Goal: Task Accomplishment & Management: Manage account settings

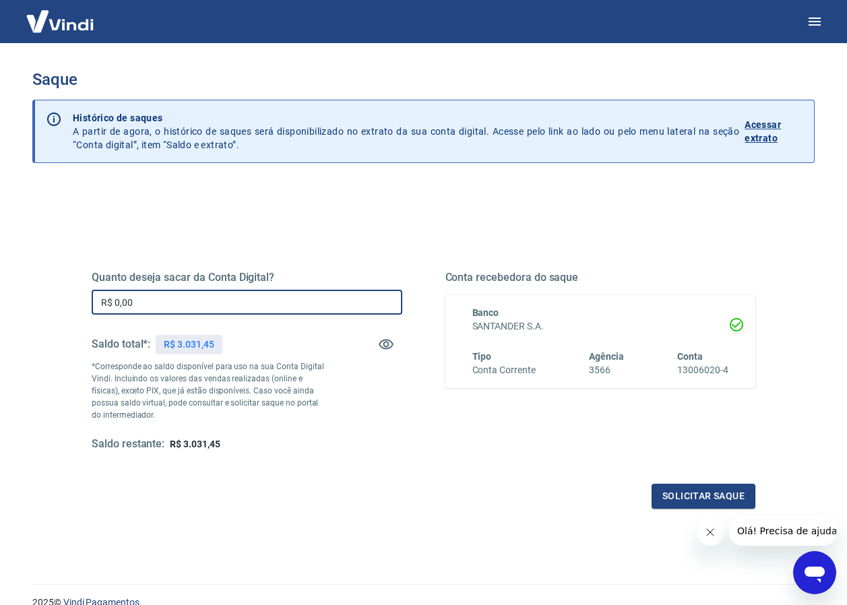
click at [218, 307] on input "R$ 0,00" at bounding box center [247, 302] width 311 height 25
type input "R$ 3.031,45"
click at [716, 498] on button "Solicitar saque" at bounding box center [703, 496] width 104 height 25
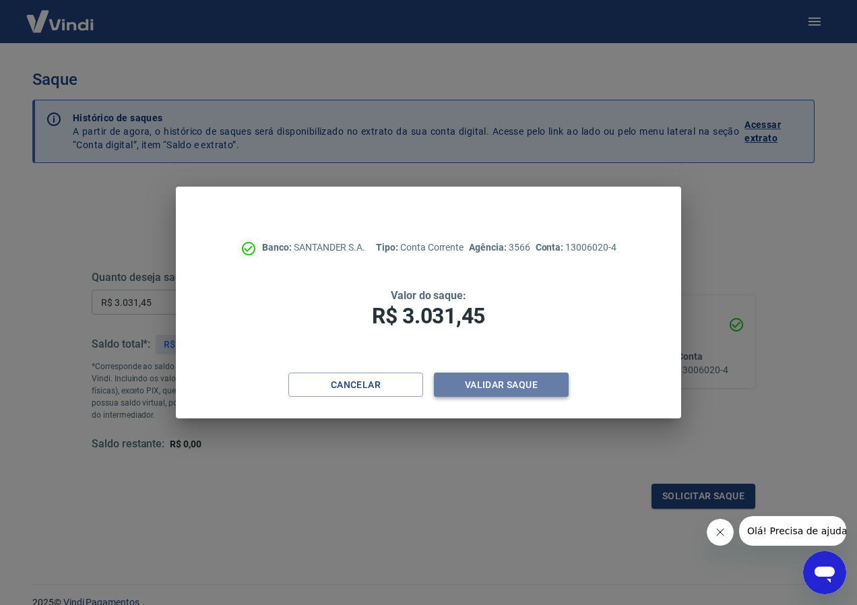
click at [512, 382] on button "Validar saque" at bounding box center [501, 384] width 135 height 25
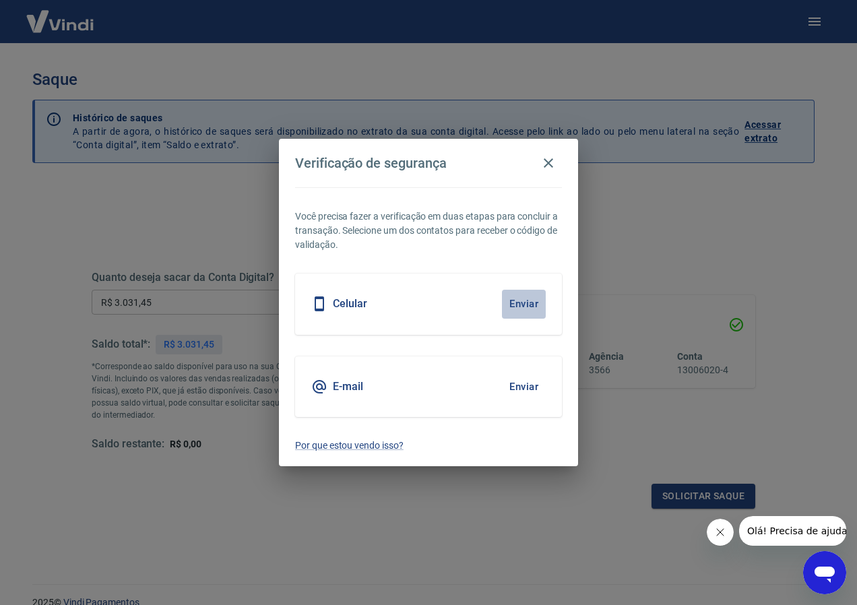
click at [531, 302] on button "Enviar" at bounding box center [524, 304] width 44 height 28
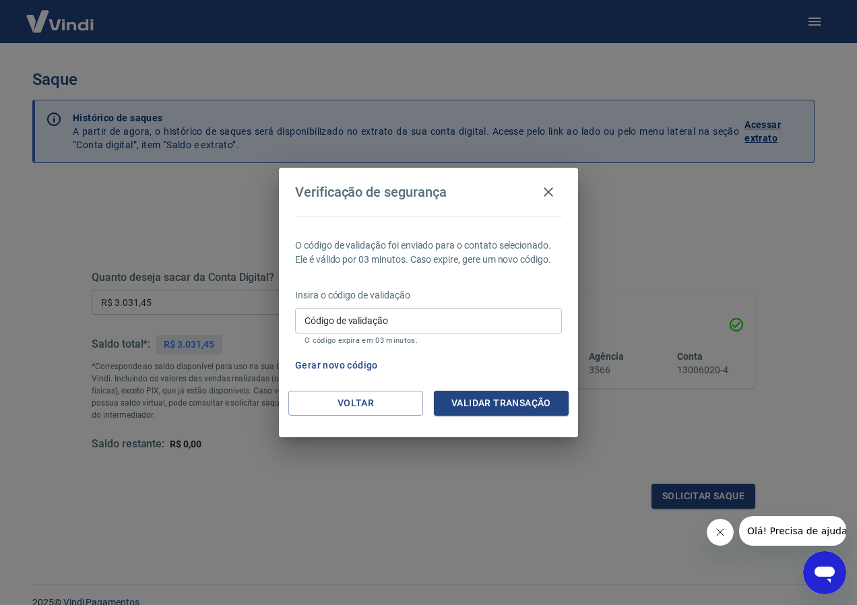
click at [362, 327] on input "Código de validação" at bounding box center [428, 320] width 267 height 25
type input "961861"
click at [495, 401] on button "Validar transação" at bounding box center [501, 403] width 135 height 25
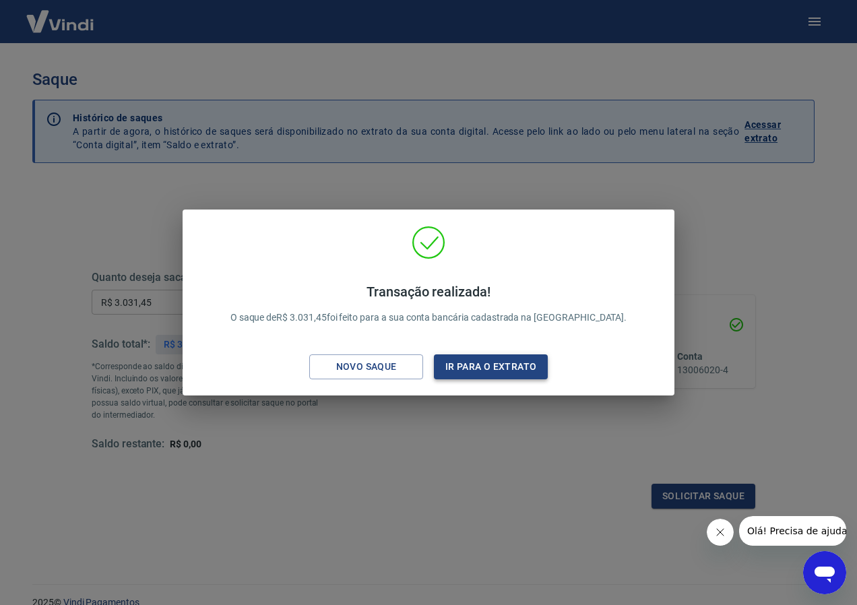
click at [486, 368] on button "Ir para o extrato" at bounding box center [491, 366] width 114 height 25
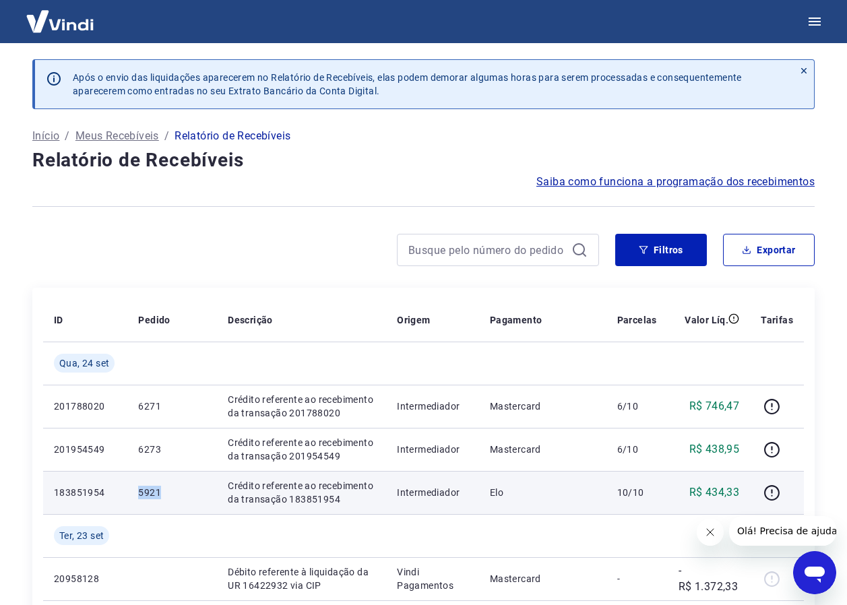
drag, startPoint x: 135, startPoint y: 492, endPoint x: 162, endPoint y: 492, distance: 26.9
click at [162, 492] on td "5921" at bounding box center [172, 492] width 90 height 43
drag, startPoint x: 162, startPoint y: 492, endPoint x: 150, endPoint y: 488, distance: 13.2
copy p "5921"
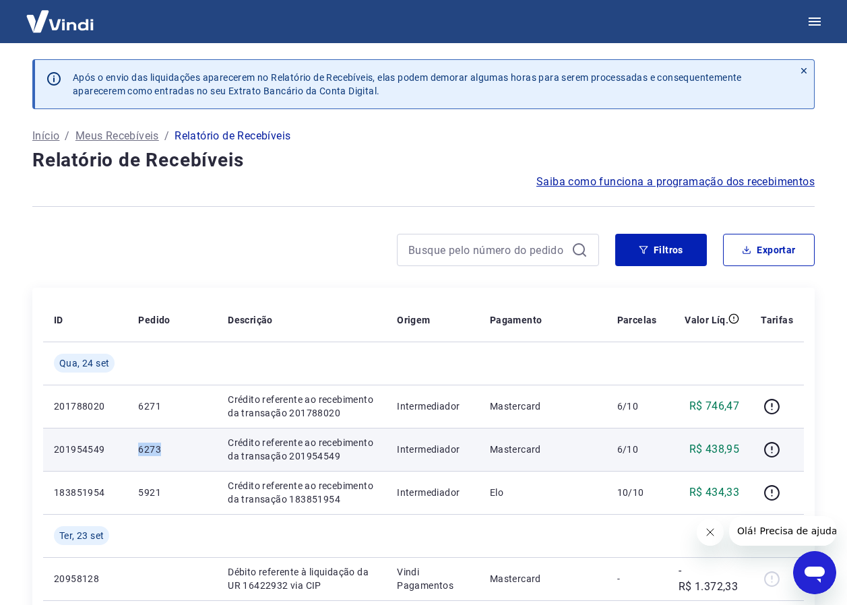
drag, startPoint x: 139, startPoint y: 451, endPoint x: 189, endPoint y: 453, distance: 49.2
click at [191, 455] on td "6273" at bounding box center [172, 449] width 90 height 43
drag, startPoint x: 189, startPoint y: 453, endPoint x: 155, endPoint y: 455, distance: 33.7
copy p "6273"
click at [770, 449] on icon "button" at bounding box center [771, 449] width 17 height 17
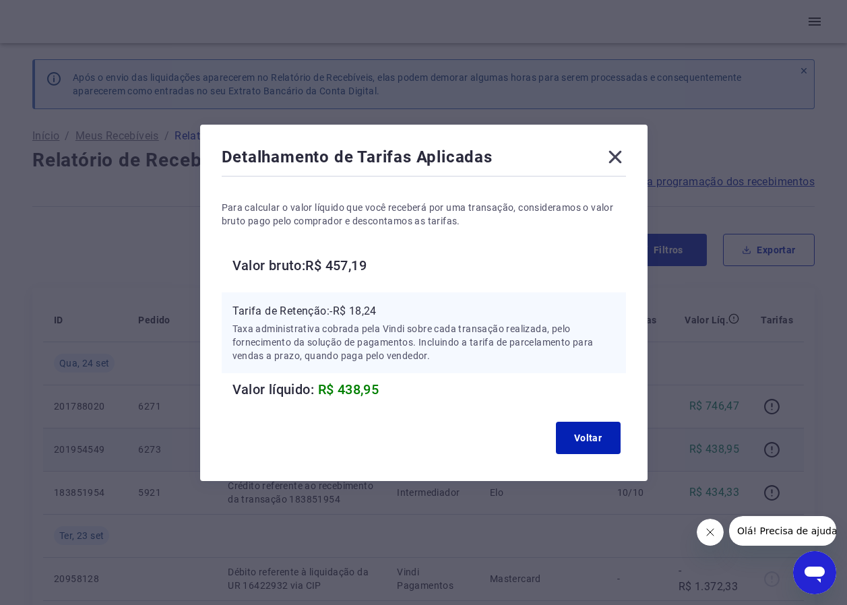
click at [608, 158] on div "Detalhamento de Tarifas Aplicadas" at bounding box center [424, 159] width 404 height 27
click at [624, 159] on icon at bounding box center [615, 157] width 22 height 22
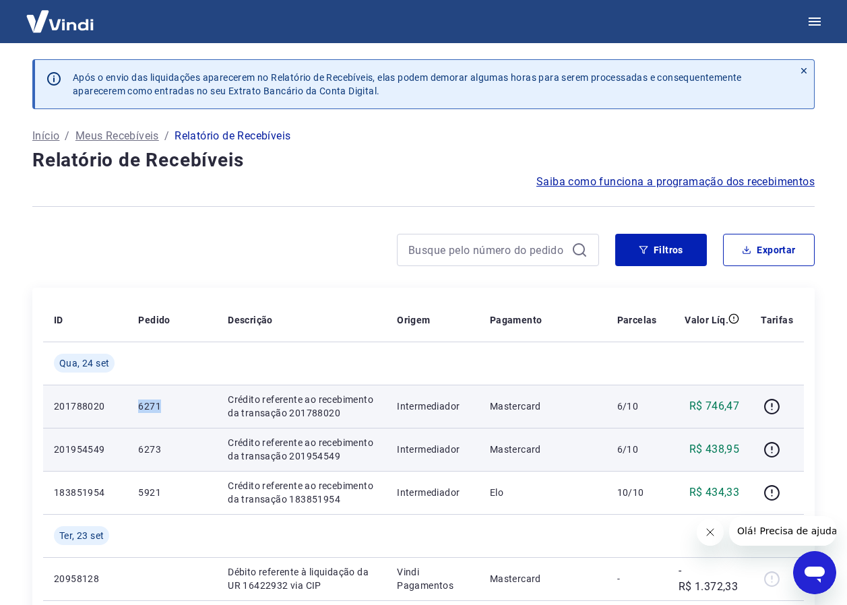
drag, startPoint x: 140, startPoint y: 408, endPoint x: 164, endPoint y: 419, distance: 25.9
click at [164, 419] on td "6271" at bounding box center [172, 406] width 90 height 43
drag, startPoint x: 164, startPoint y: 419, endPoint x: 152, endPoint y: 410, distance: 15.4
copy p "6271"
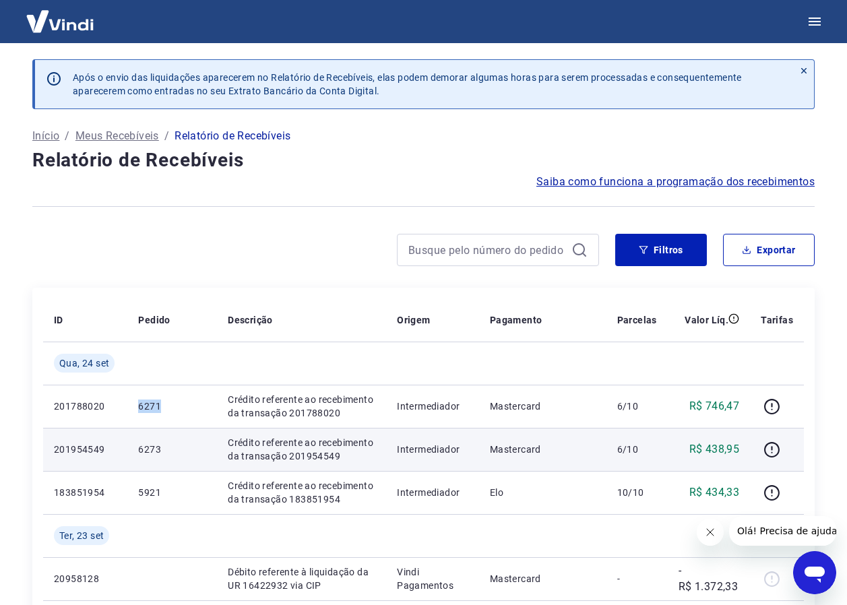
click at [184, 201] on div at bounding box center [423, 206] width 782 height 33
